Goal: Transaction & Acquisition: Purchase product/service

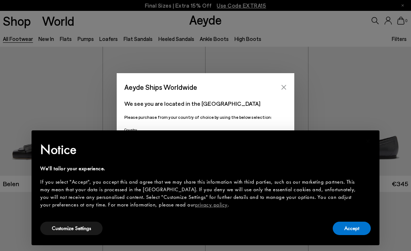
click at [279, 84] on button "Close" at bounding box center [283, 87] width 11 height 11
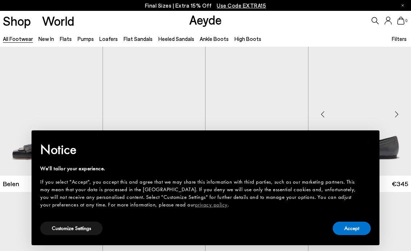
click at [309, 108] on img "1 / 6" at bounding box center [359, 111] width 103 height 129
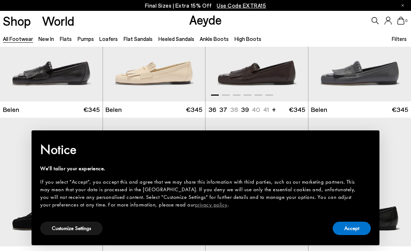
scroll to position [180, 0]
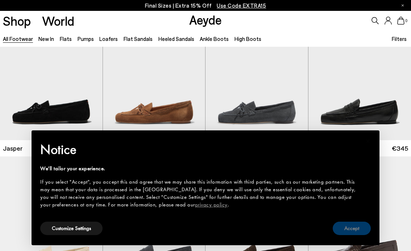
click at [353, 232] on button "Accept" at bounding box center [351, 228] width 38 height 13
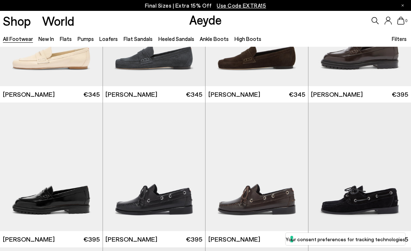
scroll to position [380, 0]
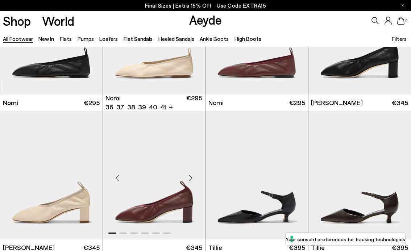
scroll to position [1325, 0]
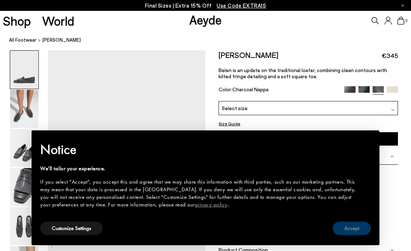
click at [353, 234] on button "Accept" at bounding box center [351, 228] width 38 height 13
